Goal: Find specific page/section

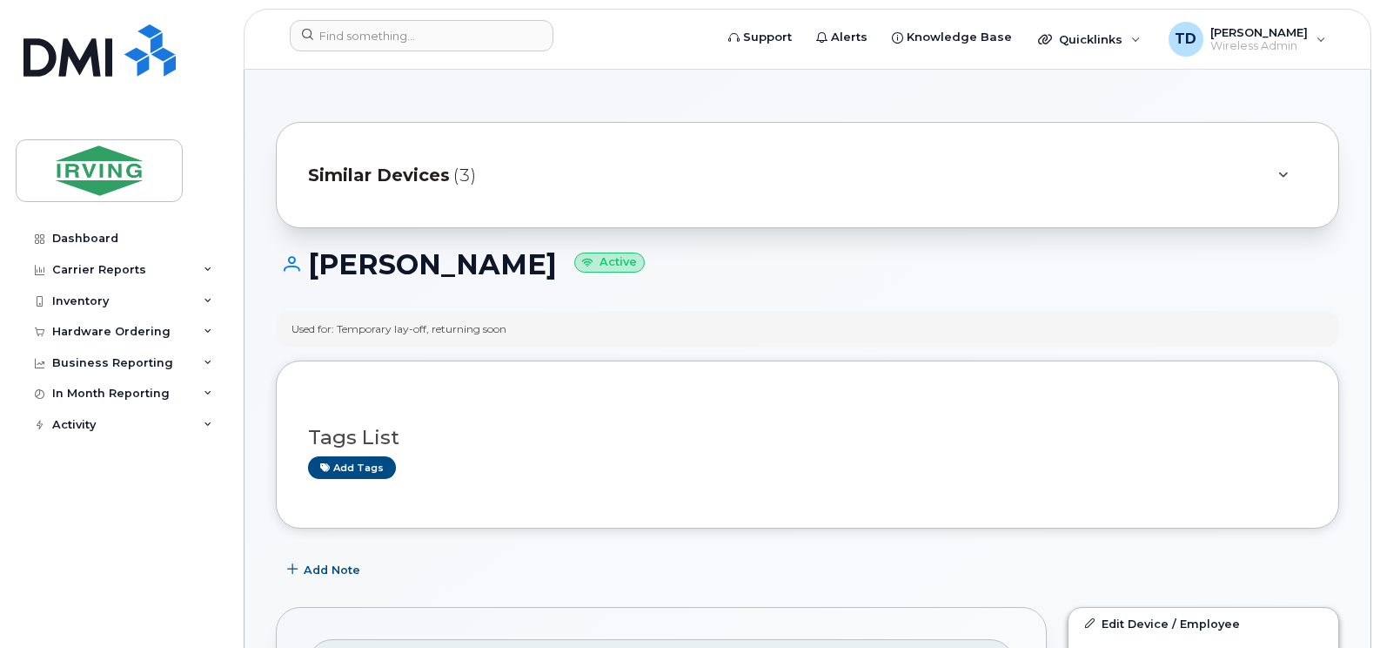
scroll to position [1306, 0]
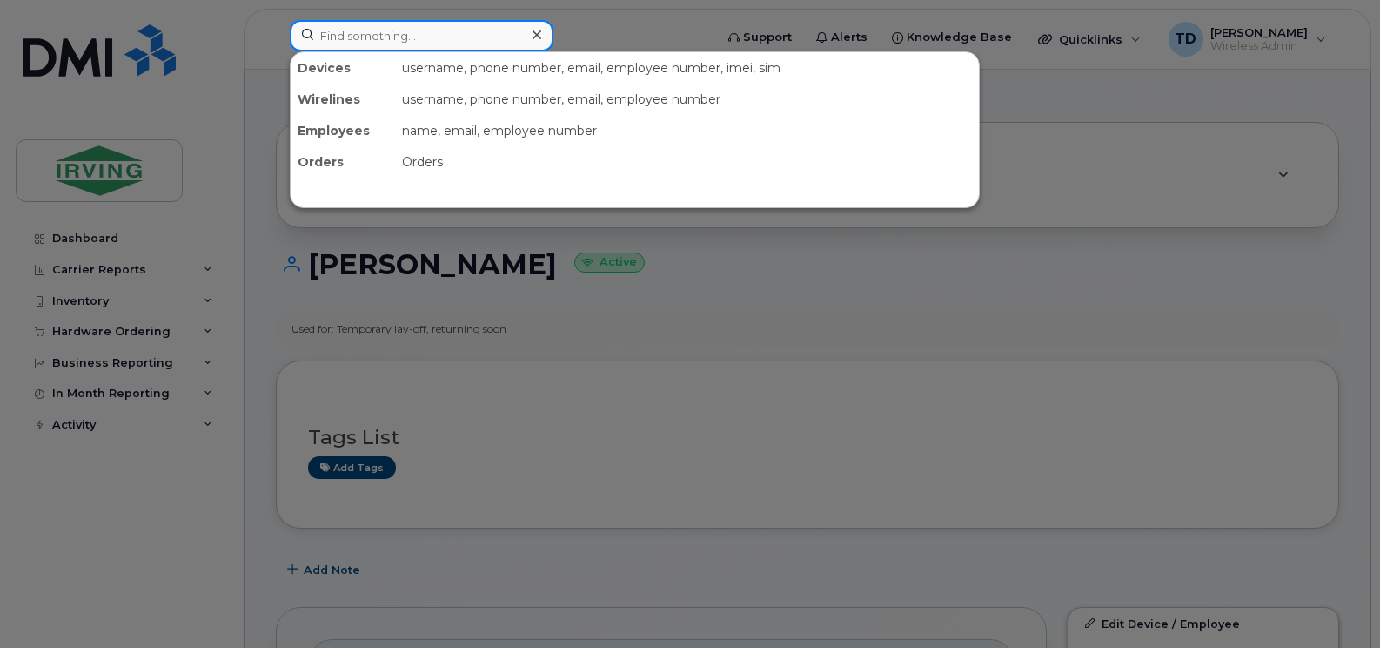
click at [359, 35] on input at bounding box center [422, 35] width 264 height 31
paste input "782-446-6927"
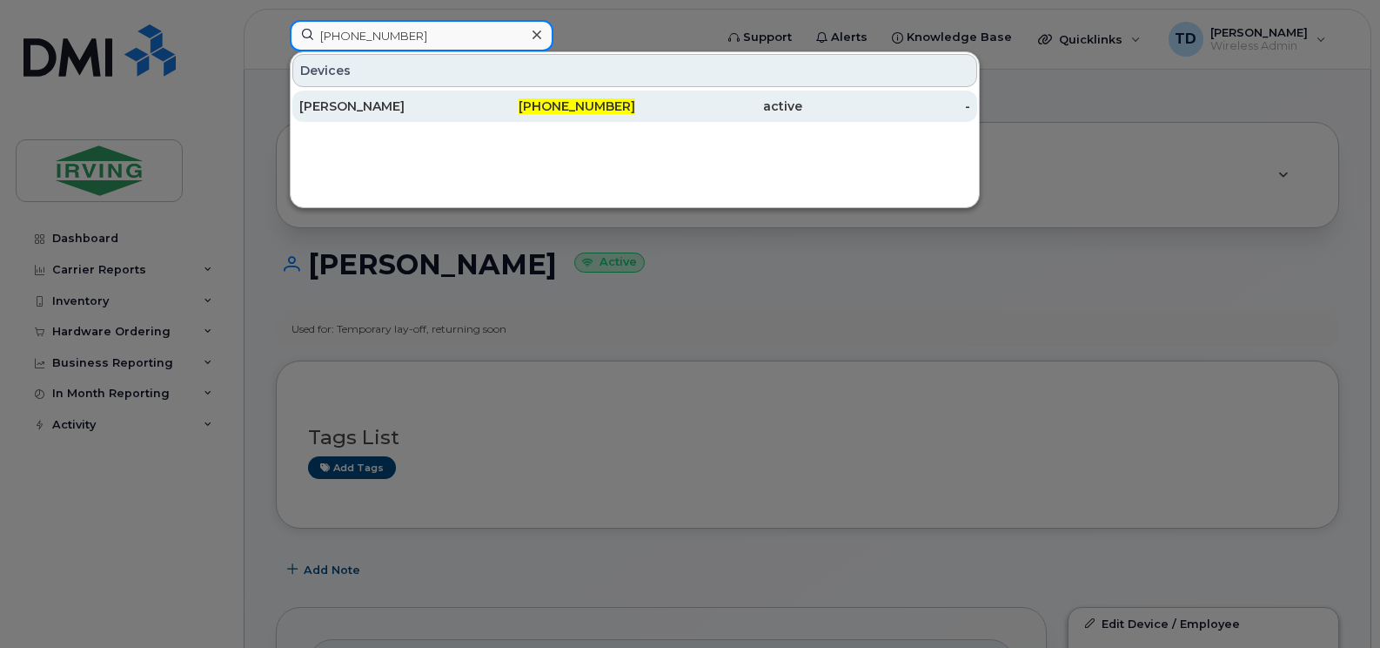
type input "782-446-6927"
click at [621, 98] on div "782-446-6927" at bounding box center [551, 105] width 168 height 17
